Goal: Contribute content: Contribute content

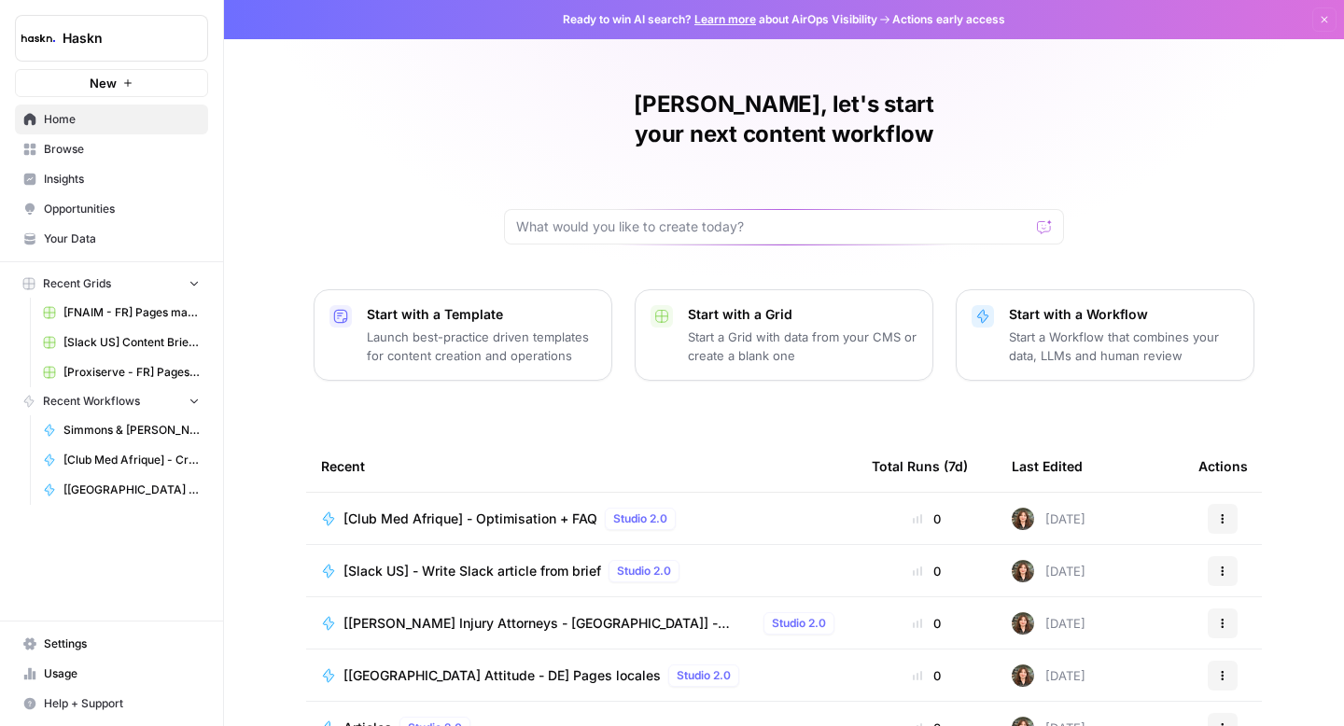
click at [90, 150] on span "Browse" at bounding box center [122, 149] width 156 height 17
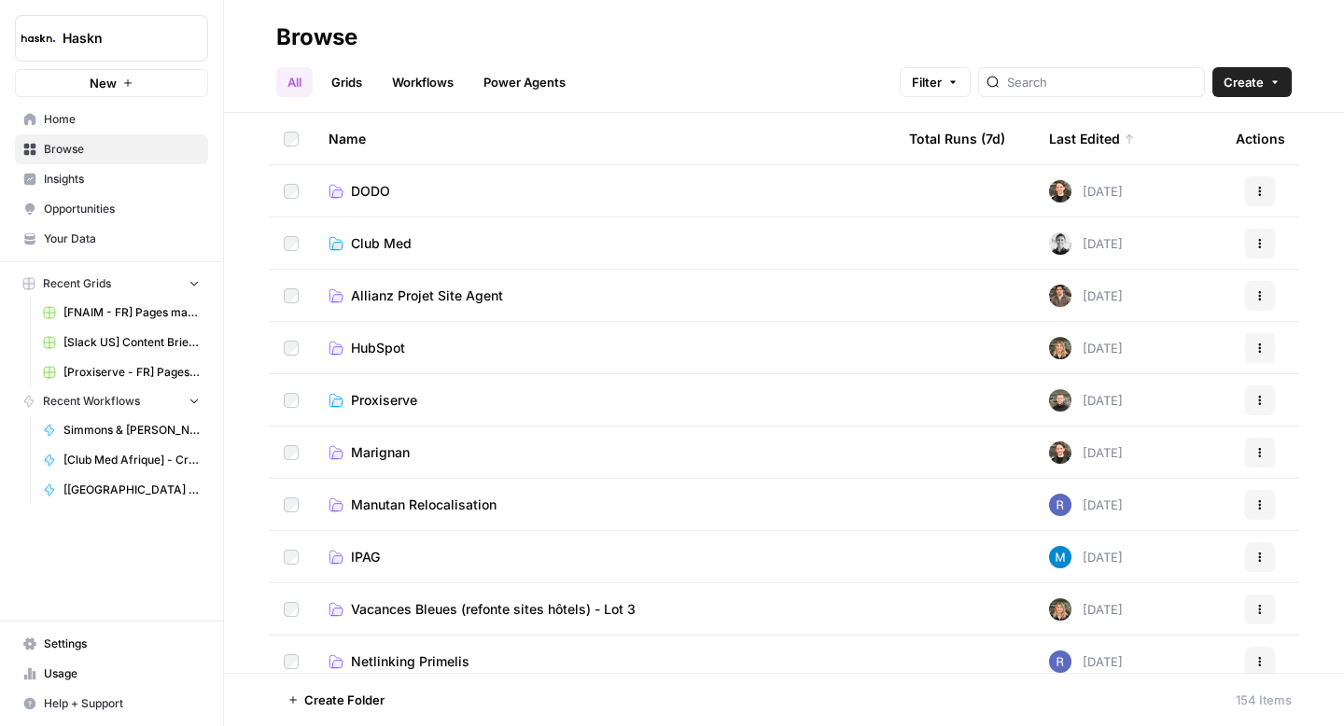
click at [376, 244] on span "Club Med" at bounding box center [381, 243] width 61 height 19
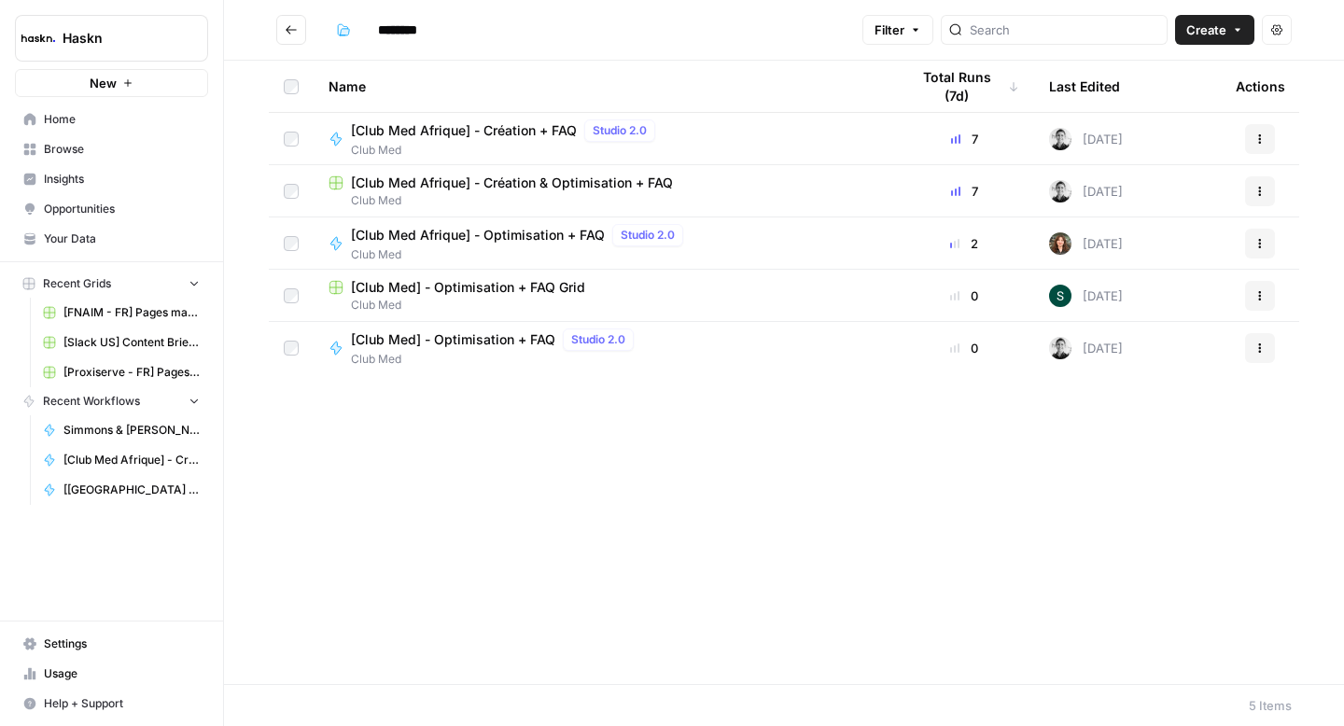
click at [427, 186] on span "[Club Med Afrique] - Création & Optimisation + FAQ" at bounding box center [512, 183] width 322 height 19
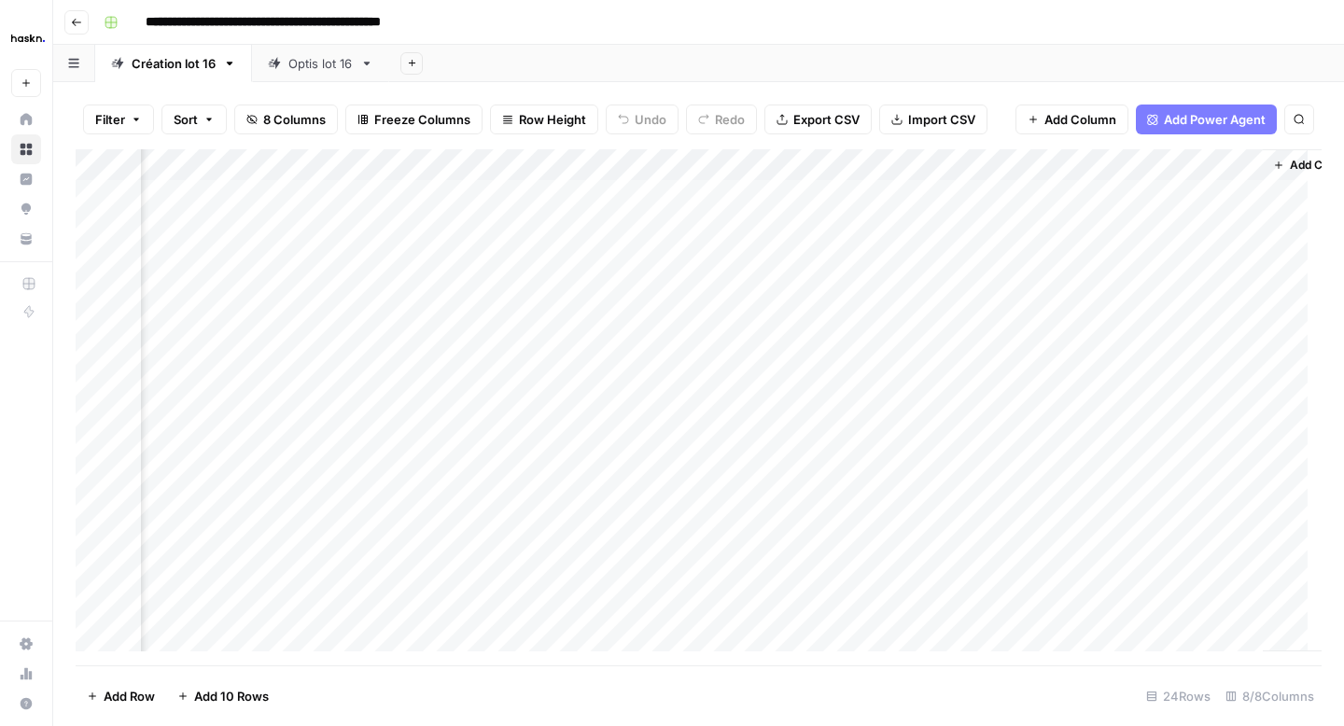
scroll to position [0, 842]
click at [1190, 450] on div "Add Column" at bounding box center [699, 407] width 1246 height 516
click at [1181, 347] on div "Add Column" at bounding box center [699, 407] width 1246 height 516
click at [1189, 222] on div "Add Column" at bounding box center [699, 407] width 1246 height 516
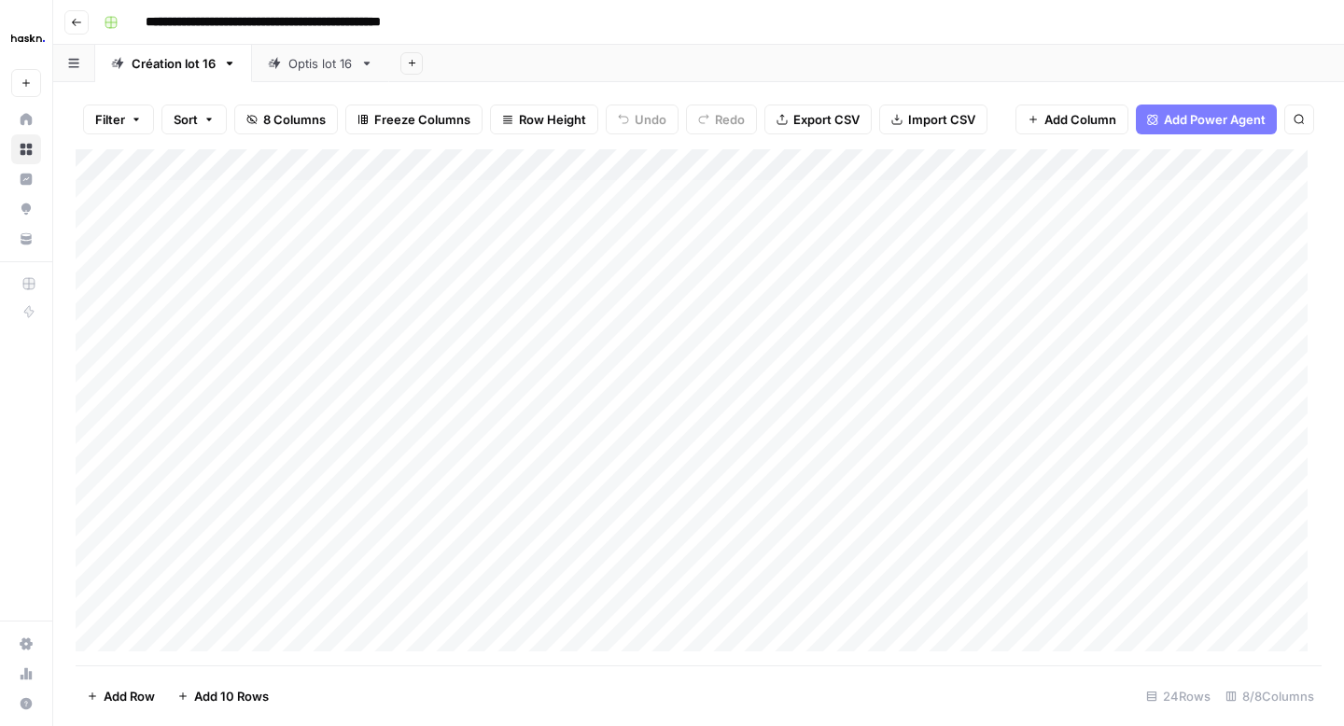
click at [325, 68] on div "Optis lot 16" at bounding box center [320, 63] width 64 height 19
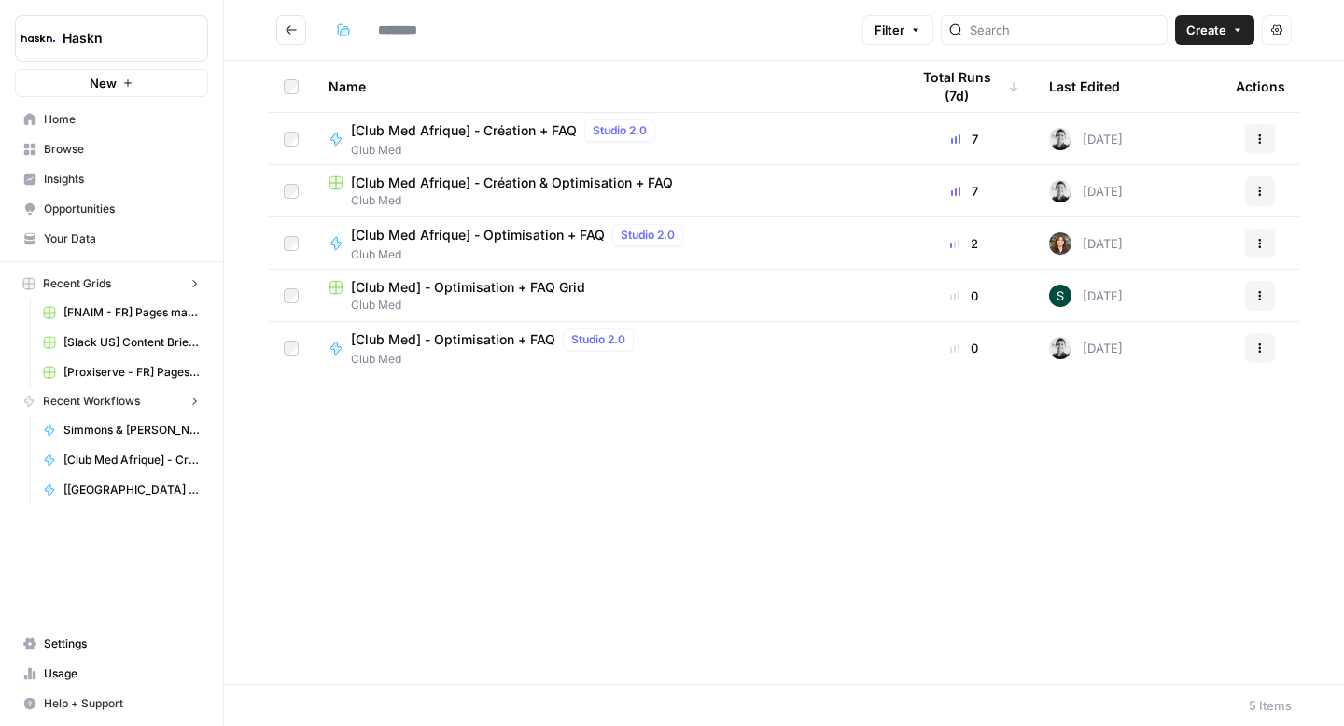
type input "********"
click at [431, 187] on span "[Club Med Afrique] - Création & Optimisation + FAQ" at bounding box center [512, 183] width 322 height 19
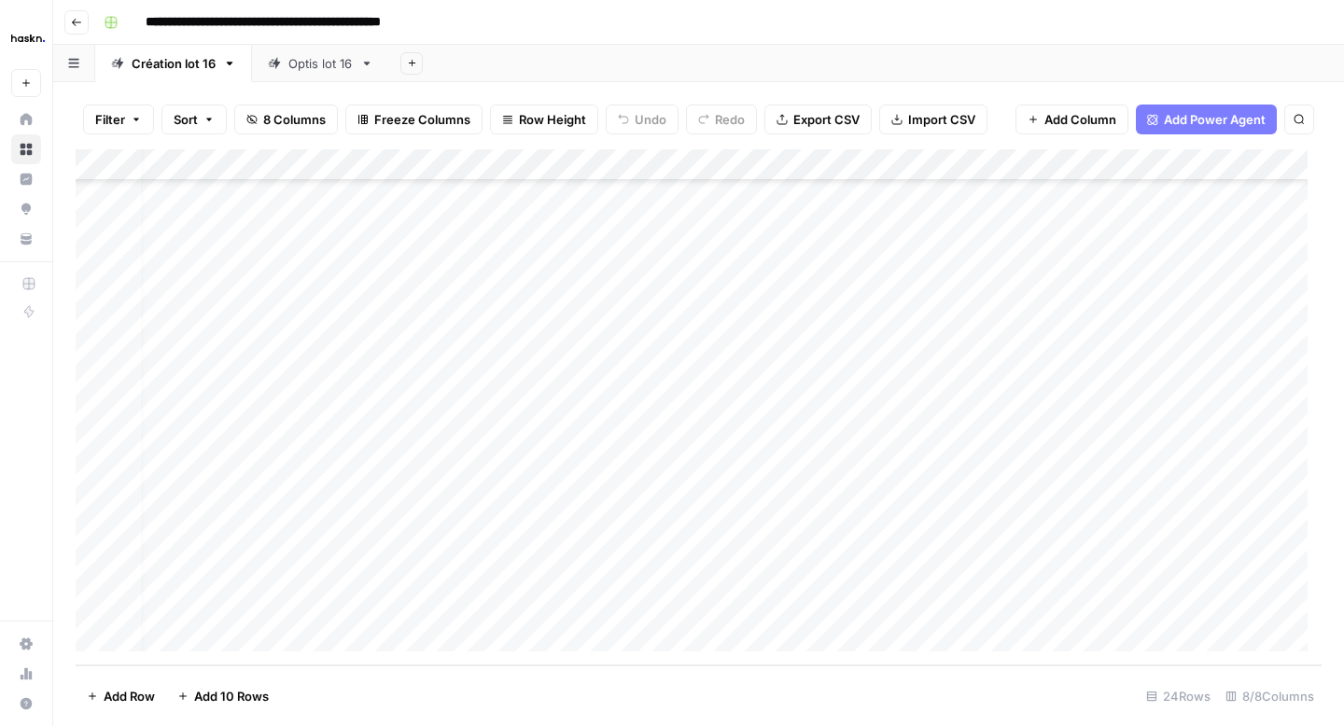
scroll to position [0, 16]
click at [567, 207] on div "Add Column" at bounding box center [699, 407] width 1246 height 516
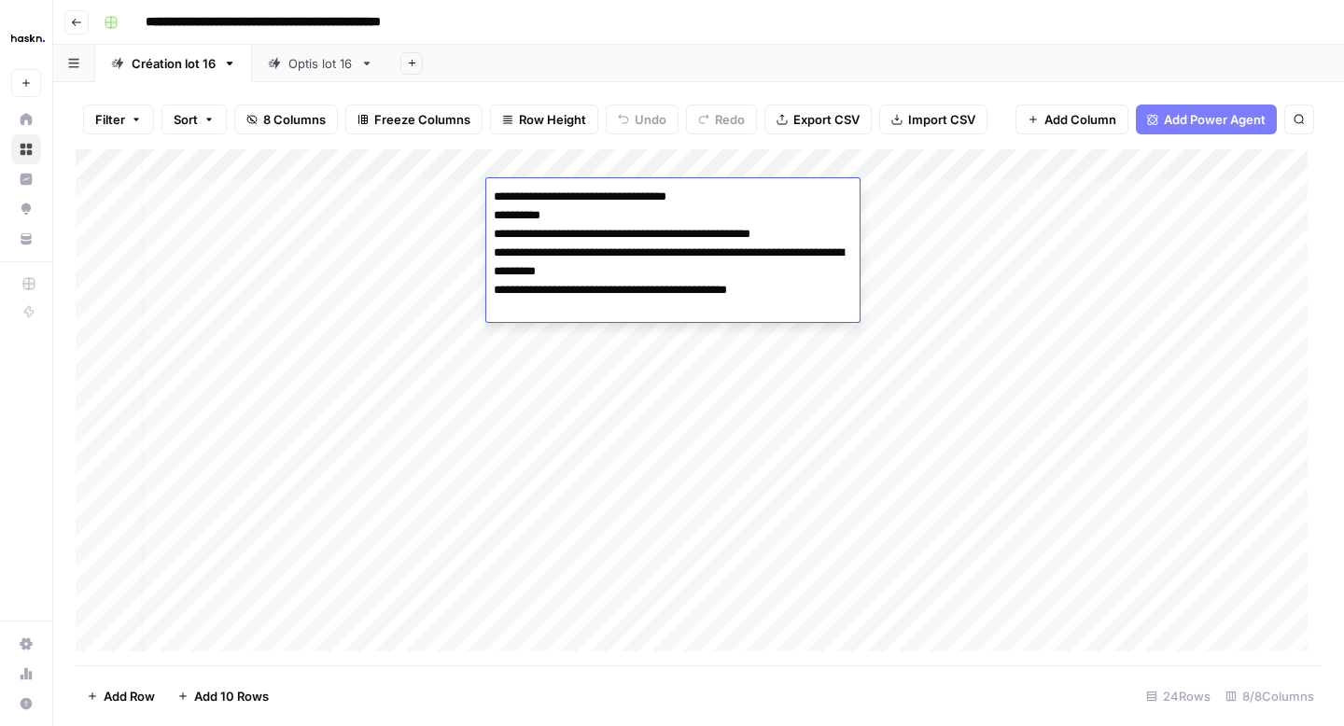
click at [397, 200] on div "Add Column" at bounding box center [699, 407] width 1246 height 516
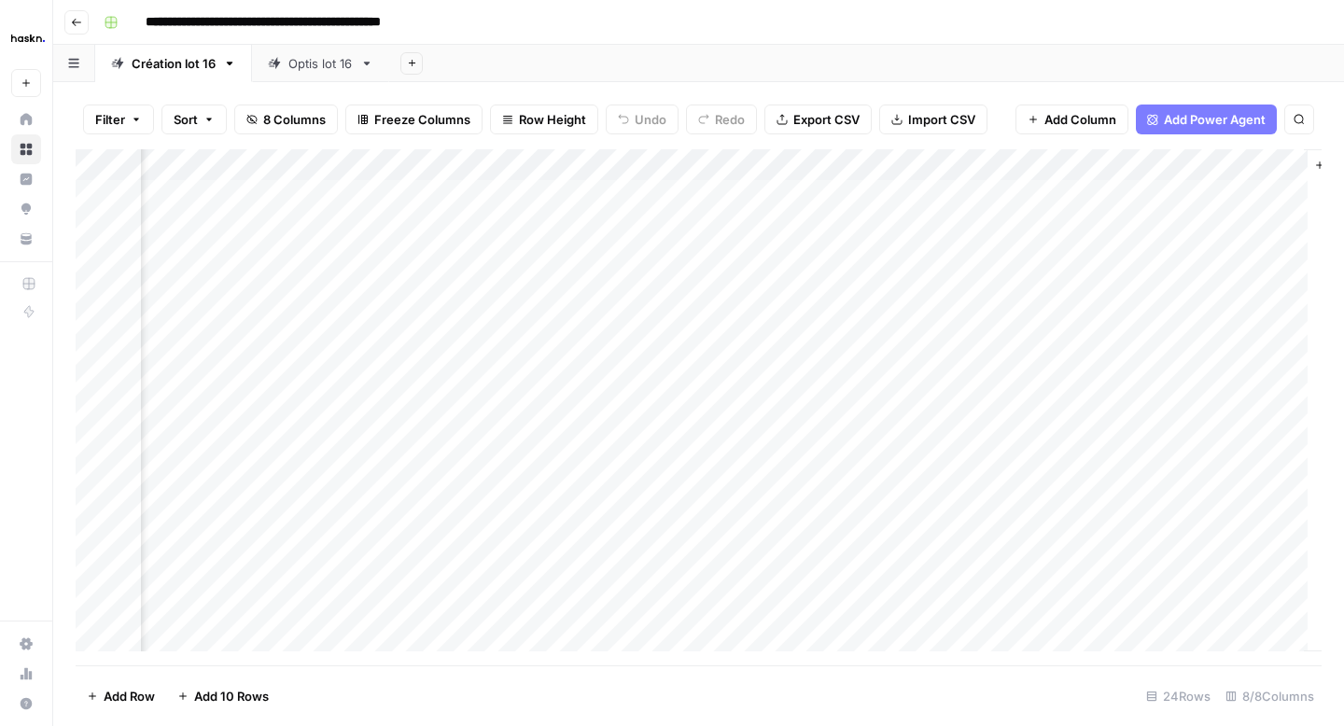
scroll to position [0, 842]
click at [1025, 359] on div "Add Column" at bounding box center [699, 407] width 1246 height 516
click at [1193, 383] on div "Add Column" at bounding box center [699, 407] width 1246 height 516
click at [1019, 384] on div "Add Column" at bounding box center [699, 407] width 1246 height 516
click at [1191, 420] on div "Add Column" at bounding box center [699, 407] width 1246 height 516
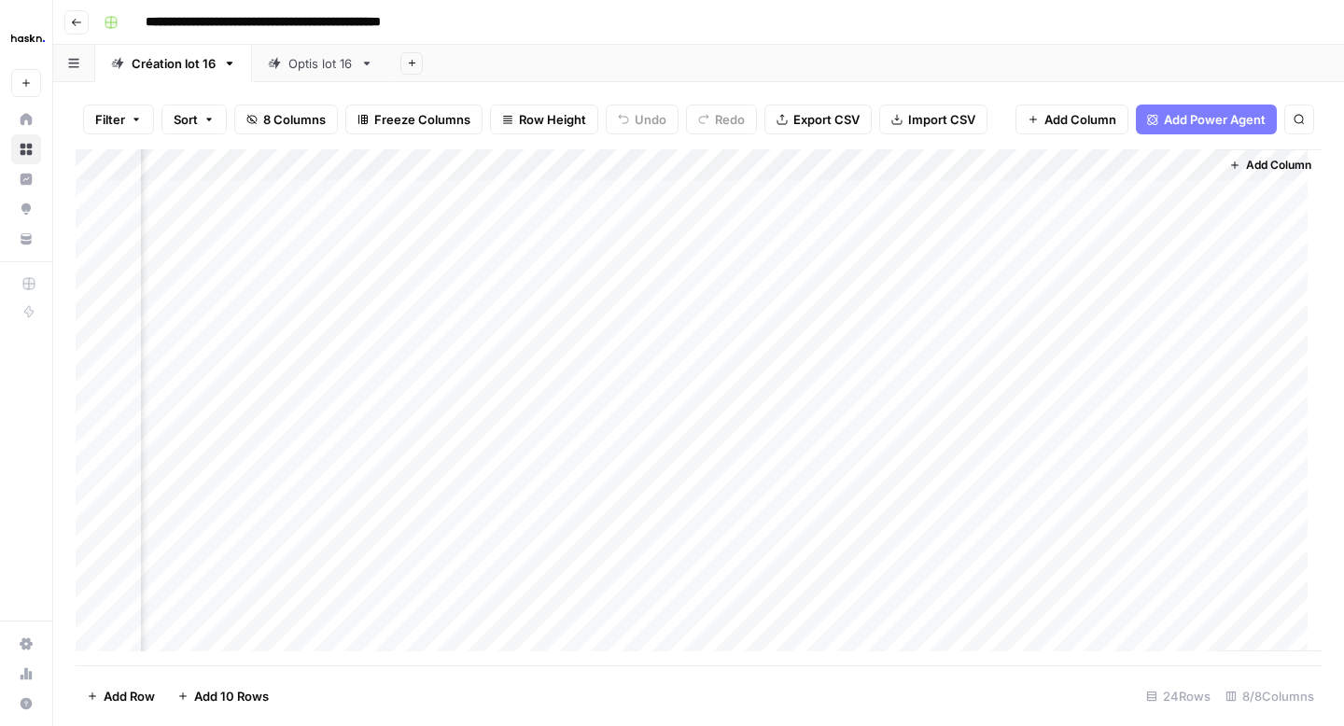
click at [1184, 355] on div "Add Column" at bounding box center [699, 407] width 1246 height 516
click at [81, 28] on button "Go back" at bounding box center [76, 22] width 24 height 24
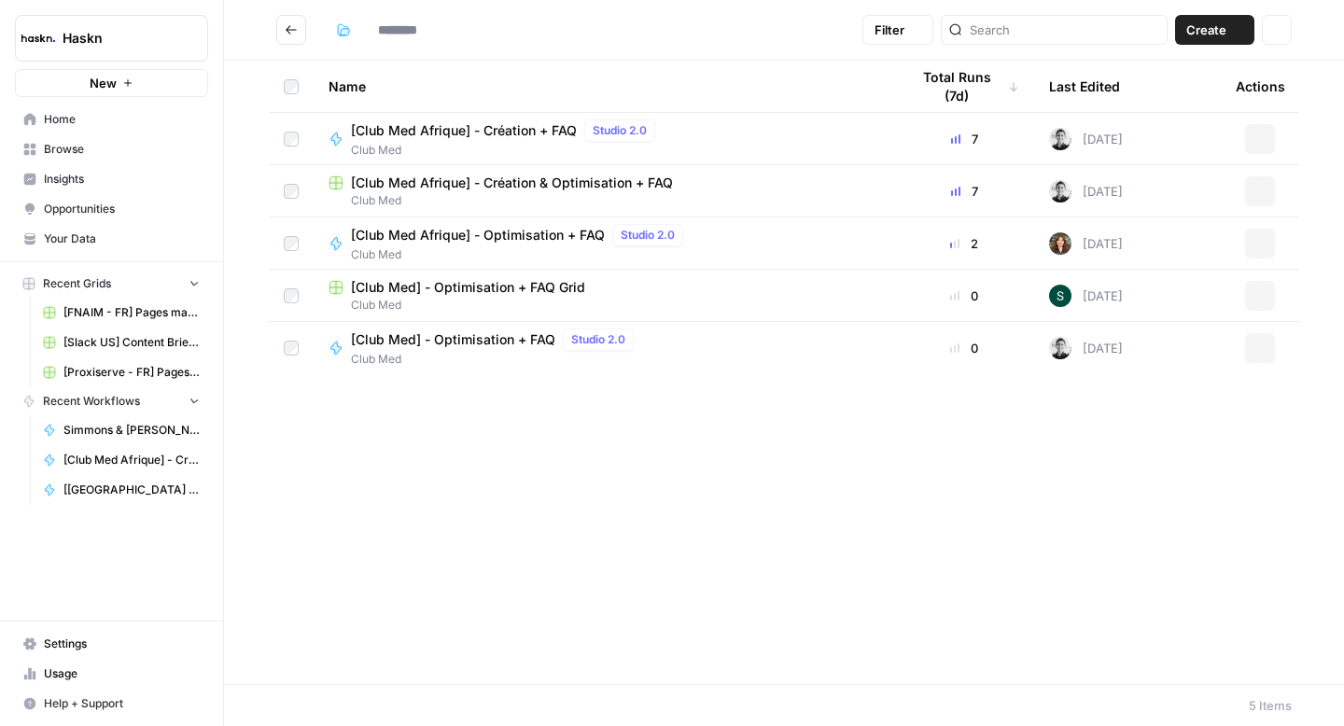
type input "********"
click at [506, 136] on span "[Club Med Afrique] - Création + FAQ" at bounding box center [464, 130] width 226 height 19
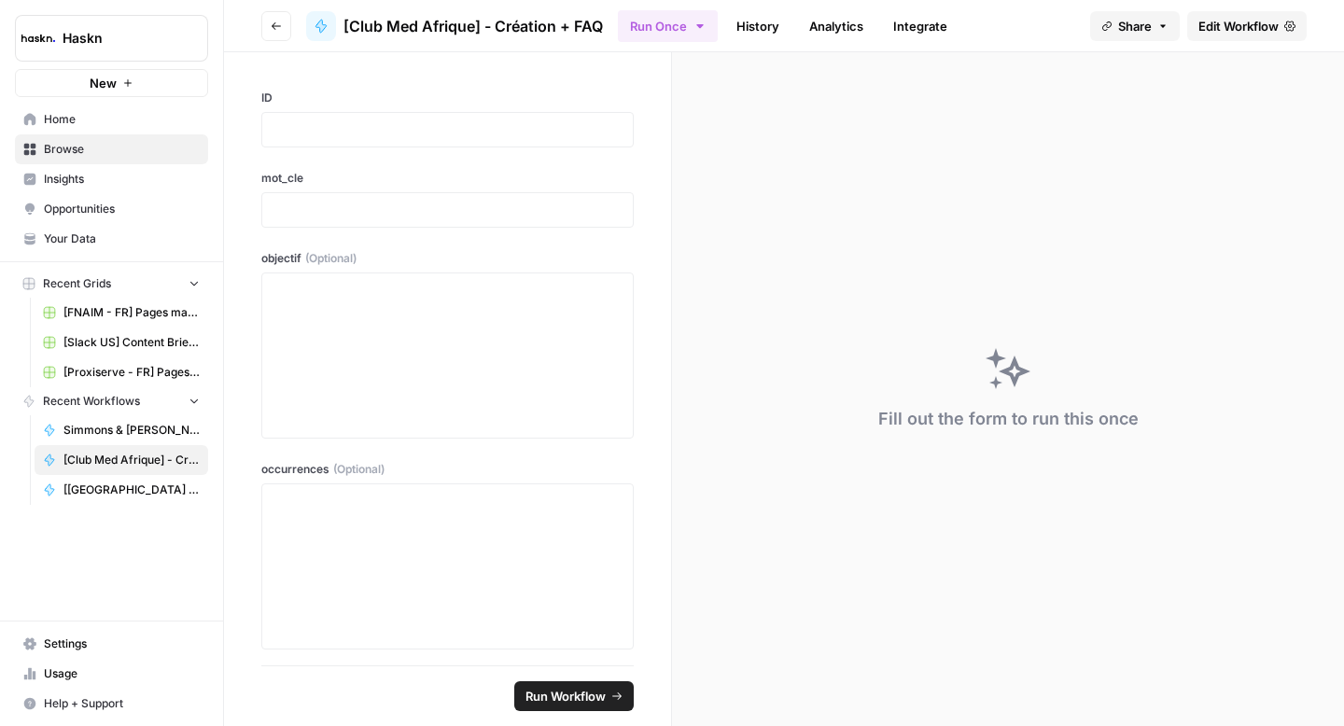
click at [1204, 30] on span "Edit Workflow" at bounding box center [1238, 26] width 80 height 19
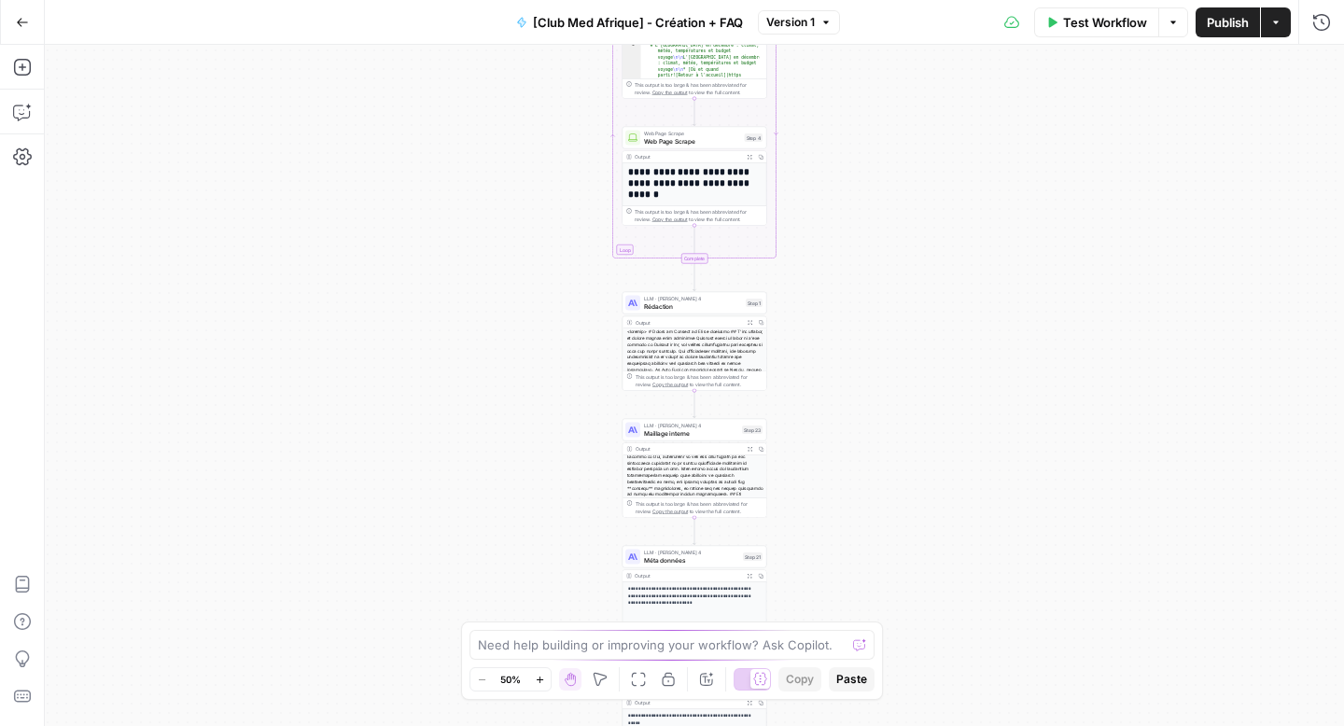
scroll to position [35, 0]
click at [691, 306] on span "Rédaction" at bounding box center [693, 305] width 98 height 9
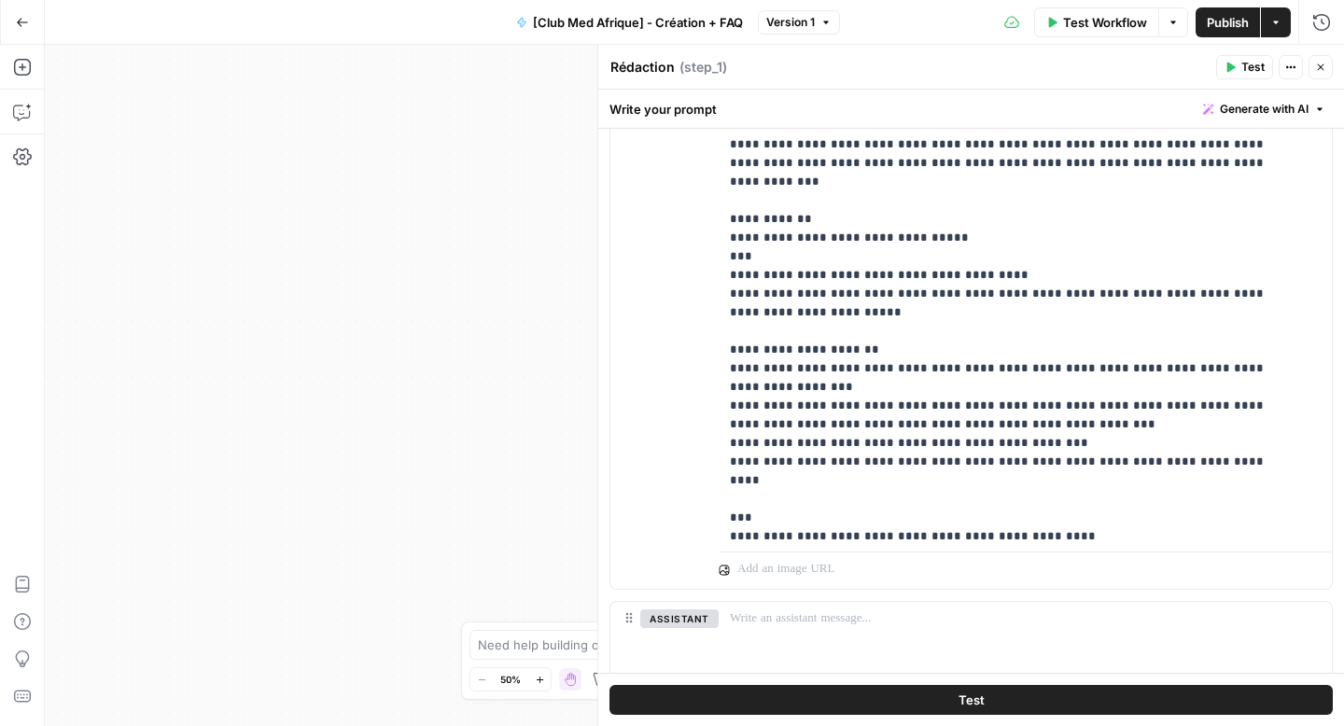
scroll to position [397, 0]
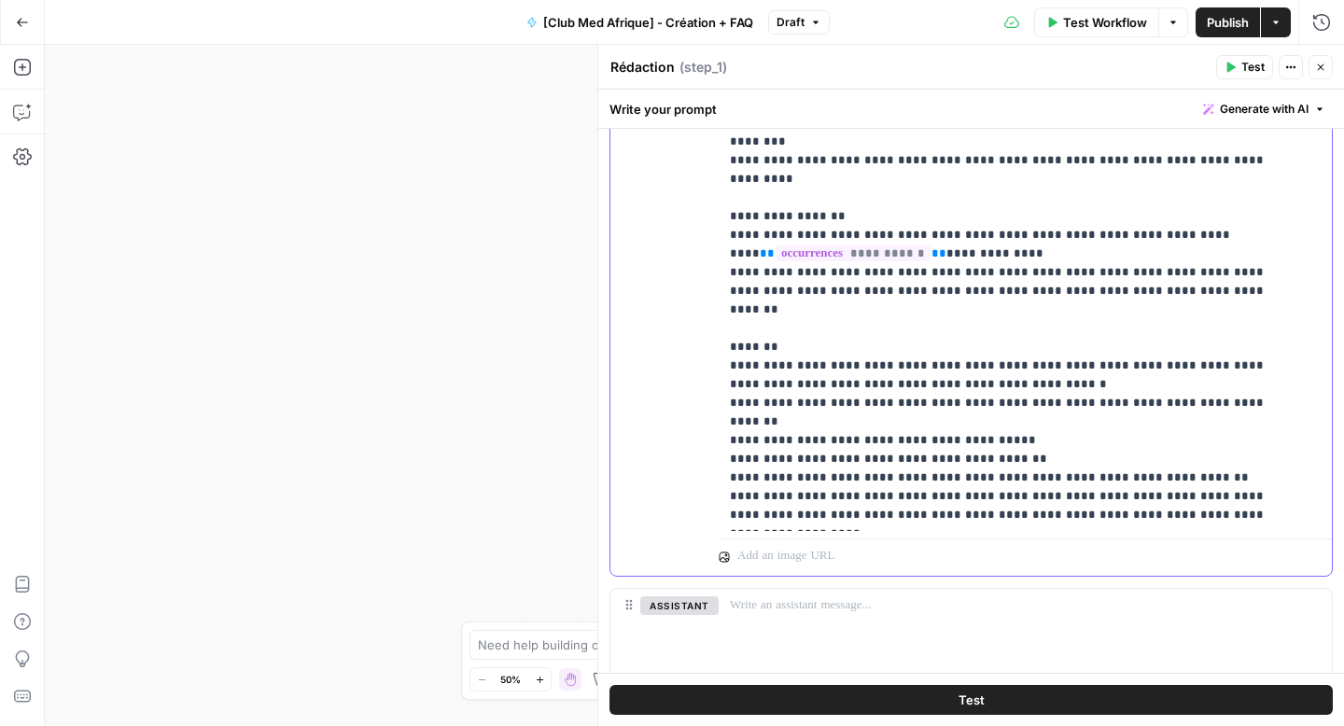
scroll to position [1248, 0]
drag, startPoint x: 1094, startPoint y: 292, endPoint x: 815, endPoint y: 309, distance: 279.5
copy p "**********"
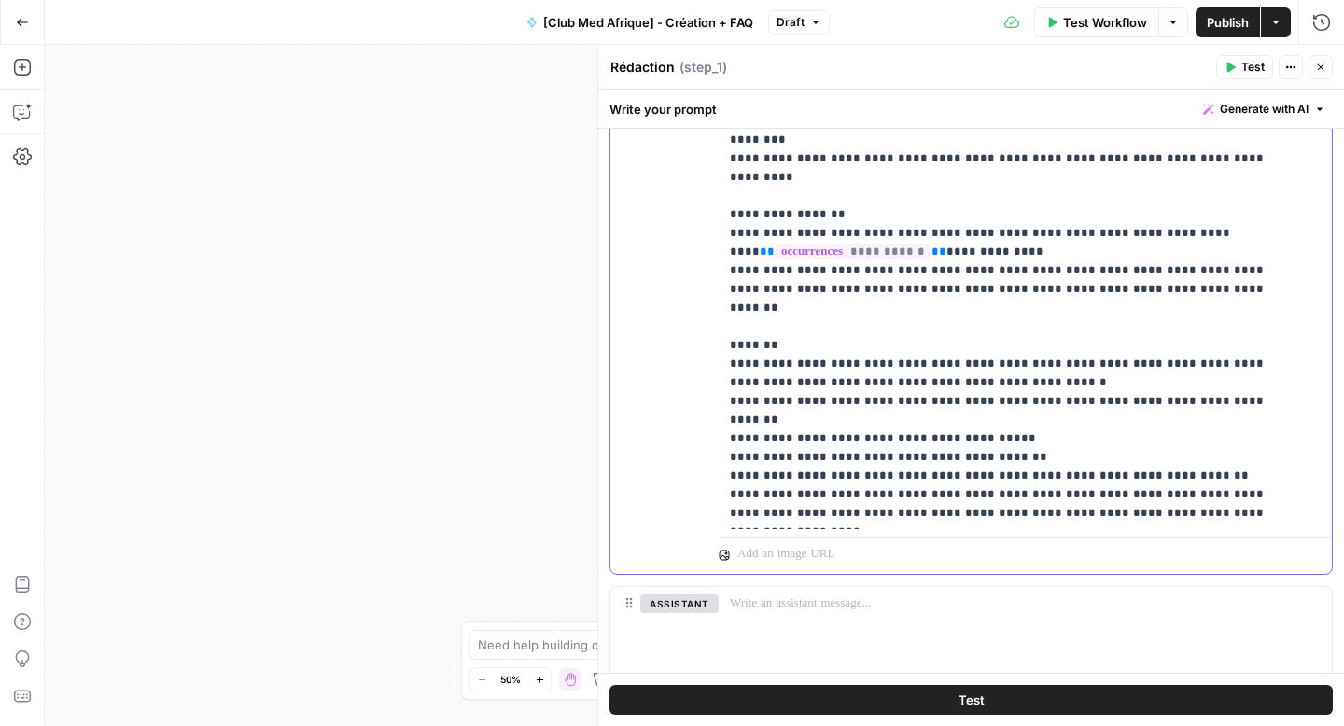
click at [1232, 30] on span "Publish" at bounding box center [1227, 22] width 42 height 19
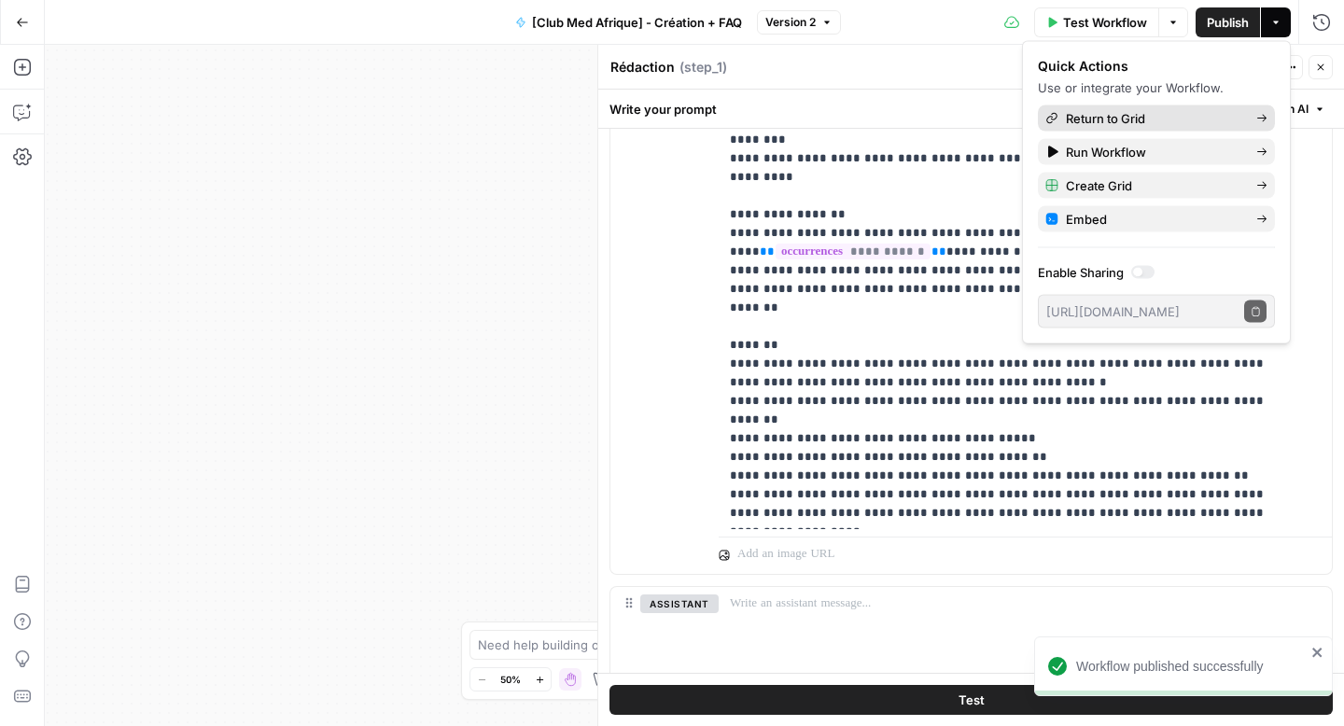
click at [1097, 112] on span "Return to Grid" at bounding box center [1153, 118] width 175 height 19
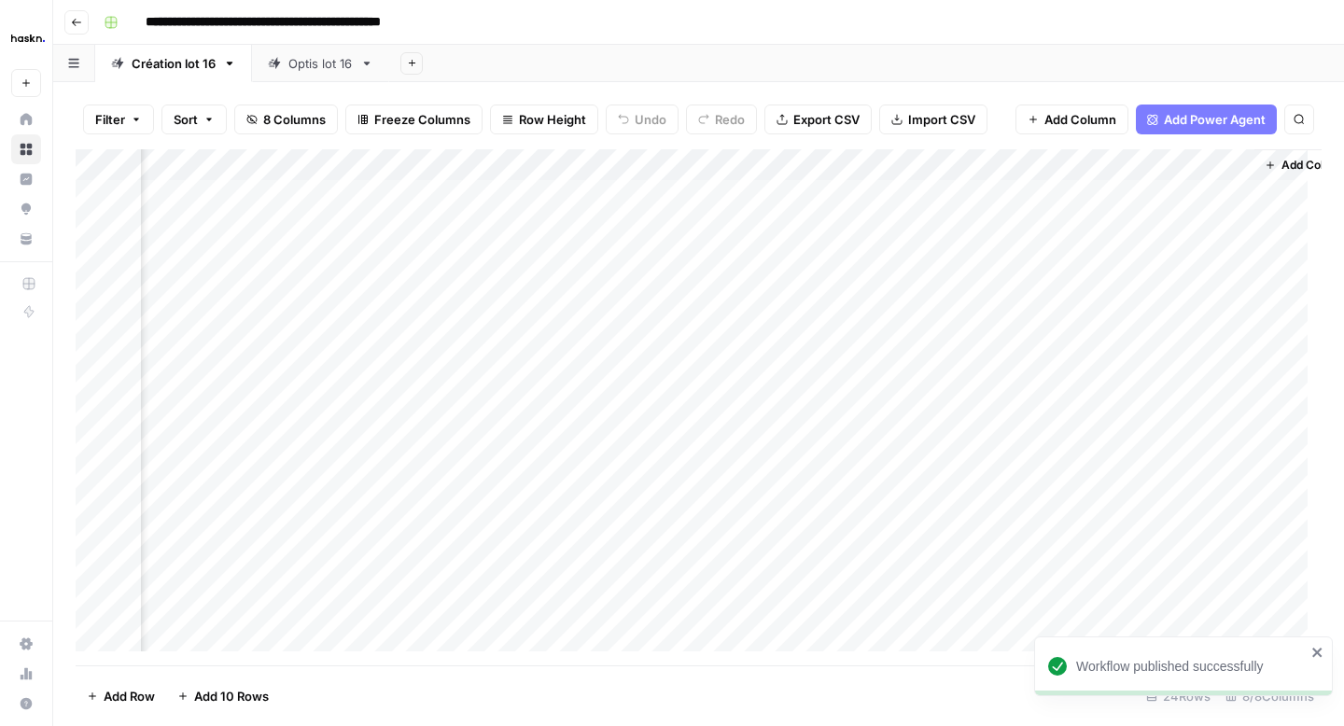
scroll to position [0, 842]
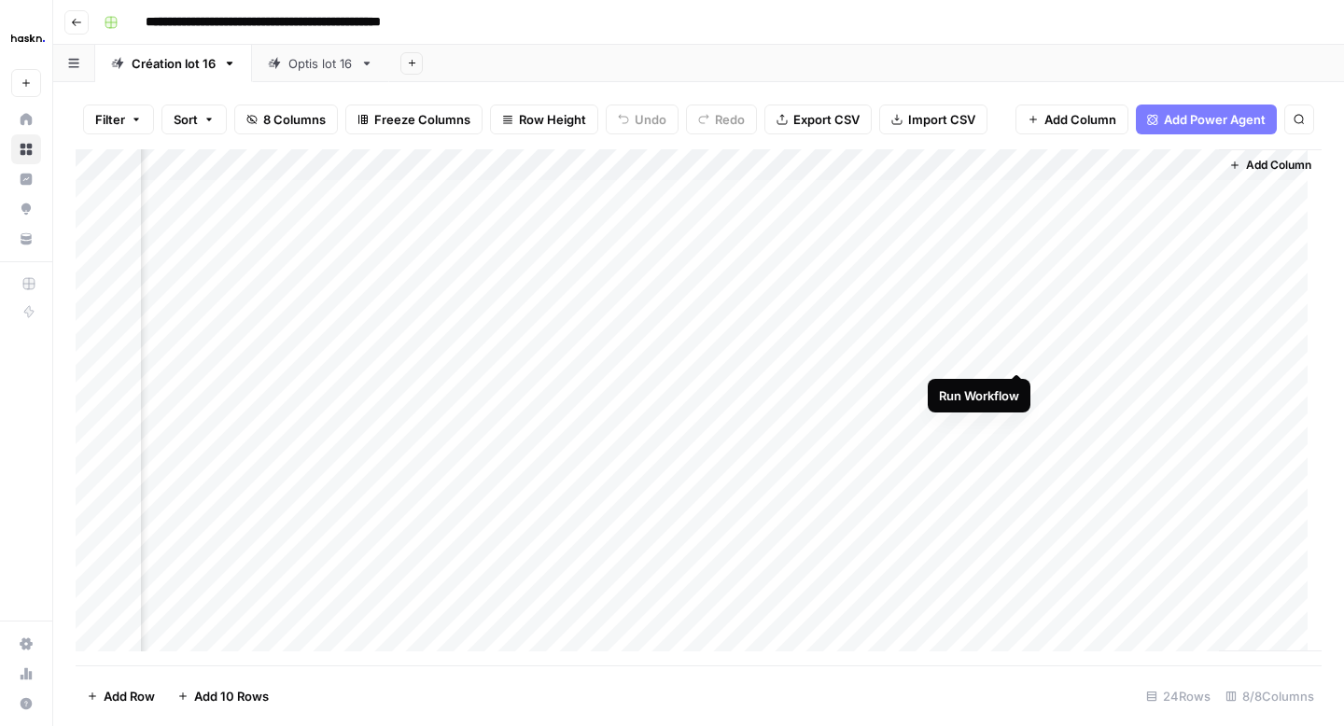
click at [1016, 356] on div "Add Column" at bounding box center [699, 407] width 1246 height 516
click at [1016, 384] on div "Add Column" at bounding box center [699, 407] width 1246 height 516
click at [1185, 351] on div "Add Column" at bounding box center [699, 407] width 1246 height 516
